Goal: Find specific page/section: Find specific page/section

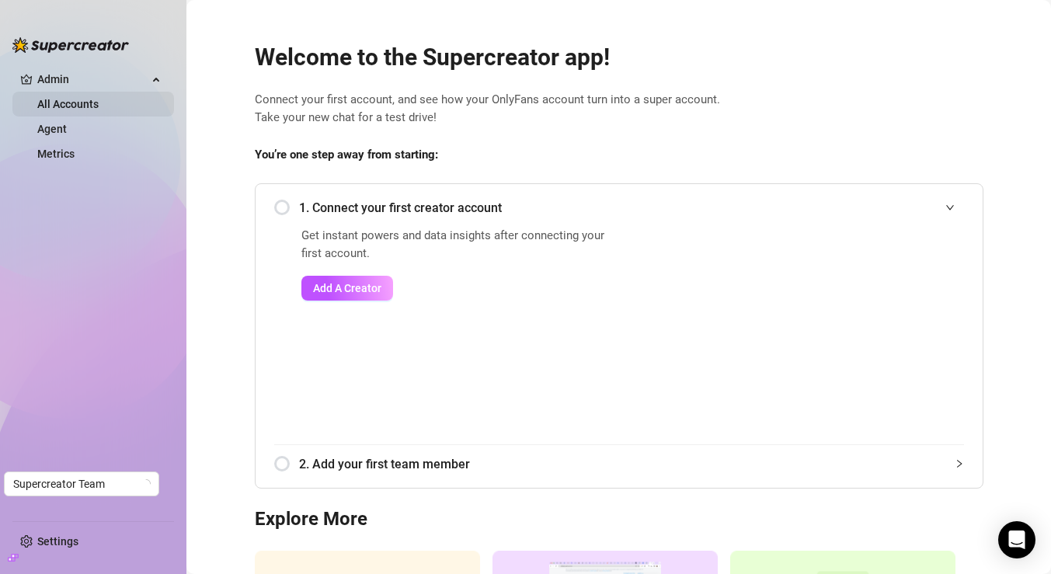
click at [88, 103] on link "All Accounts" at bounding box center [67, 104] width 61 height 12
